Goal: Information Seeking & Learning: Learn about a topic

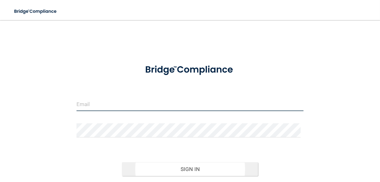
type input "[EMAIL_ADDRESS][DOMAIN_NAME]"
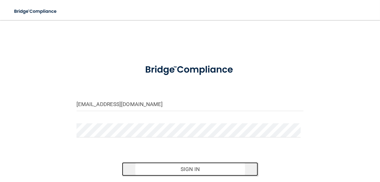
click at [195, 169] on button "Sign In" at bounding box center [190, 169] width 136 height 14
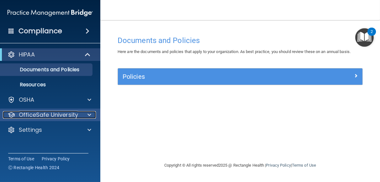
click at [29, 113] on p "OfficeSafe University" at bounding box center [48, 115] width 59 height 8
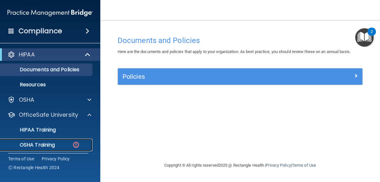
click at [79, 144] on img at bounding box center [76, 145] width 8 height 8
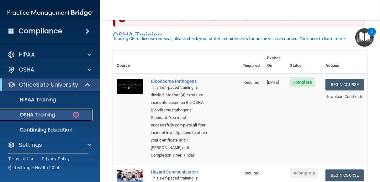
scroll to position [63, 0]
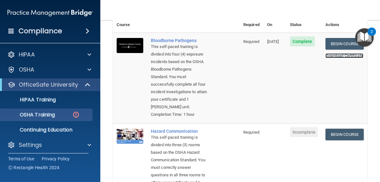
click at [330, 55] on link "Download Certificate" at bounding box center [344, 55] width 38 height 5
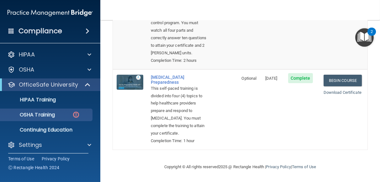
scroll to position [363, 0]
click at [326, 90] on link "Download Certificate" at bounding box center [342, 92] width 38 height 5
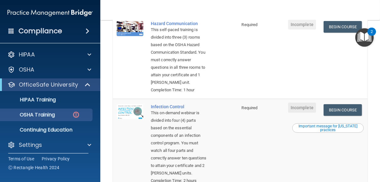
scroll to position [156, 0]
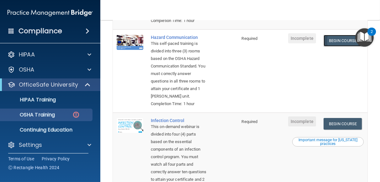
click at [336, 46] on link "Begin Course" at bounding box center [342, 41] width 38 height 12
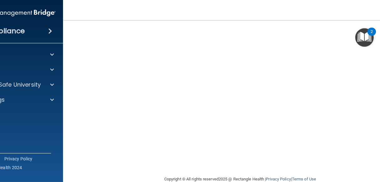
scroll to position [101, 0]
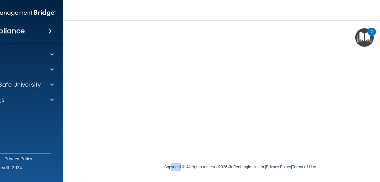
drag, startPoint x: 174, startPoint y: 167, endPoint x: 164, endPoint y: 174, distance: 12.1
click at [164, 174] on div "Copyright © All rights reserved 2025 @ Rectangle Health | Privacy Policy | Term…" at bounding box center [240, 167] width 229 height 20
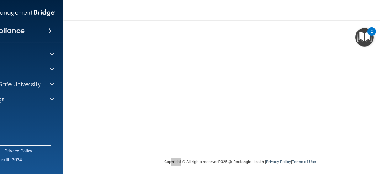
scroll to position [107, 0]
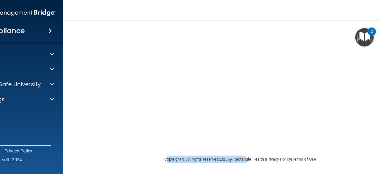
drag, startPoint x: 244, startPoint y: 155, endPoint x: 101, endPoint y: 158, distance: 142.9
click at [101, 158] on footer "Copyright © All rights reserved 2025 @ Rectangle Health | Privacy Policy | Term…" at bounding box center [239, 159] width 329 height 19
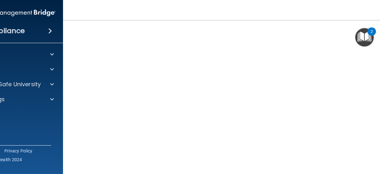
scroll to position [13, 0]
